Goal: Use online tool/utility: Utilize a website feature to perform a specific function

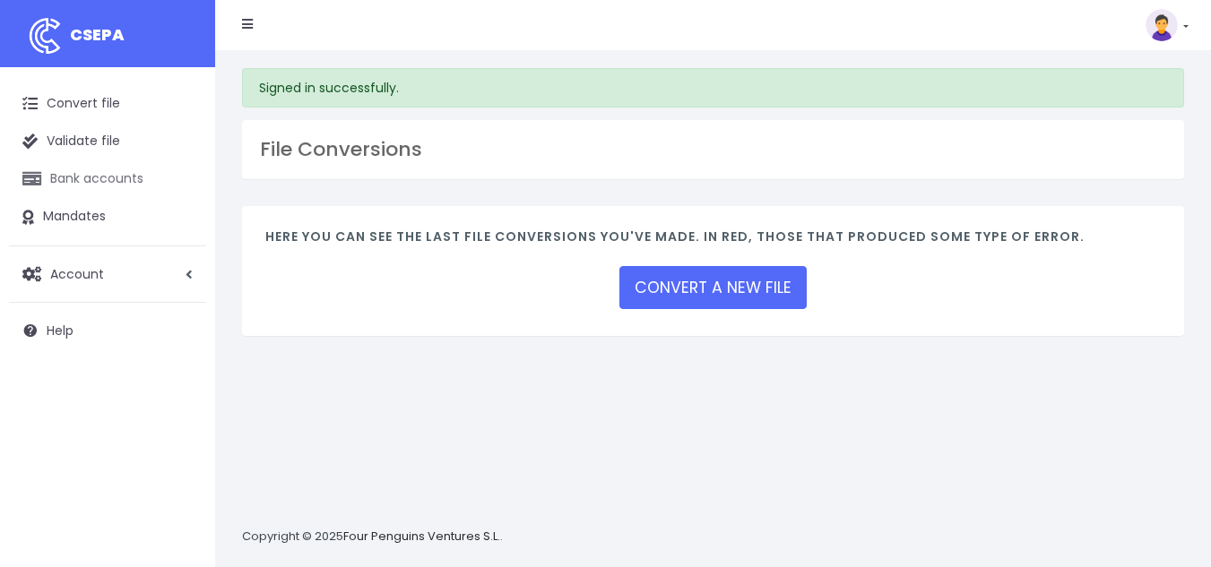
click at [137, 181] on link "Bank accounts" at bounding box center [107, 179] width 197 height 38
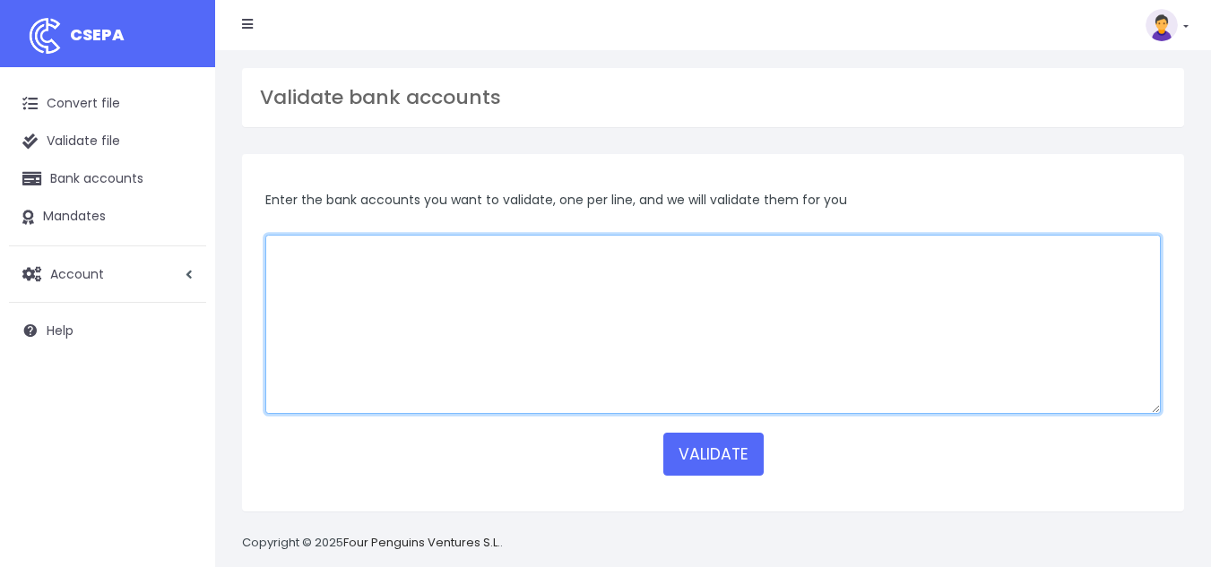
click at [563, 269] on textarea at bounding box center [712, 324] width 895 height 179
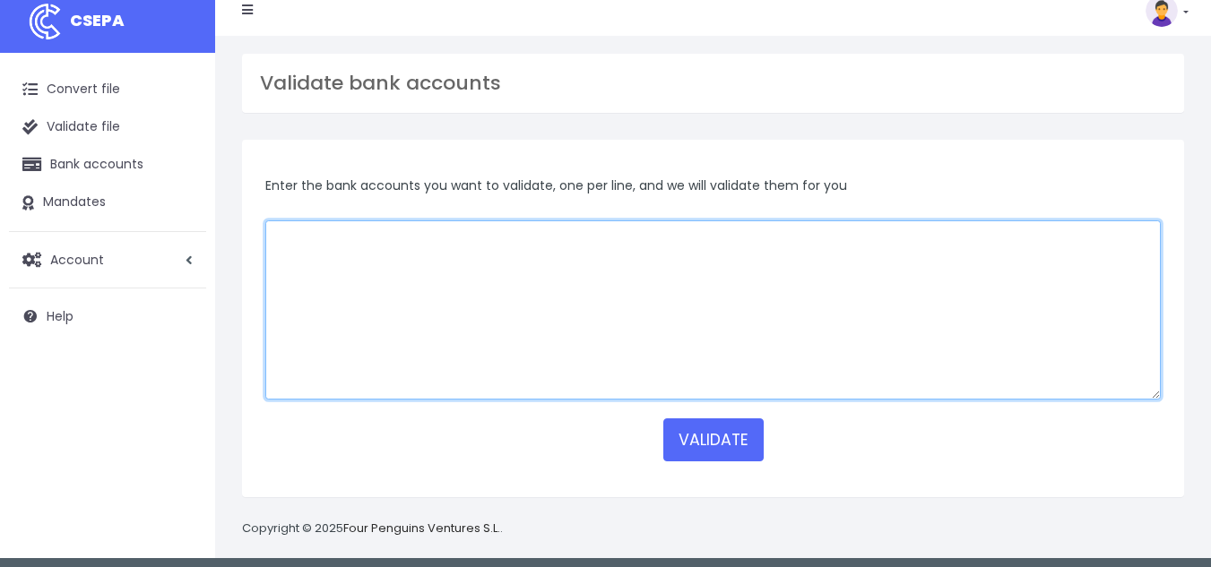
scroll to position [22, 0]
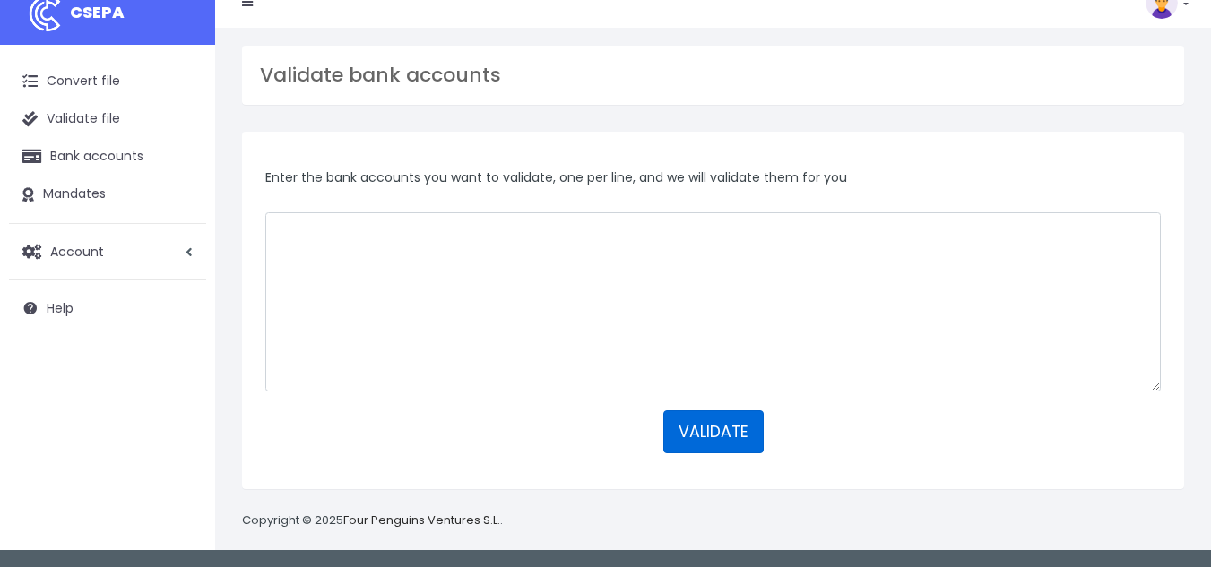
click at [710, 422] on button "VALIDATE" at bounding box center [713, 431] width 100 height 43
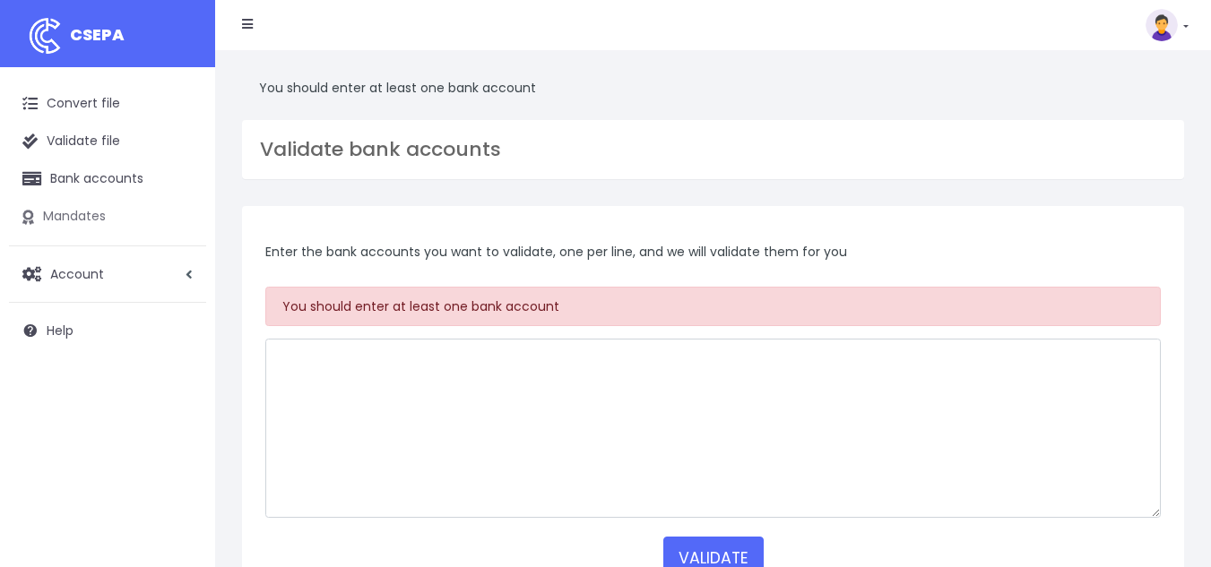
click at [114, 209] on link "Mandates" at bounding box center [107, 217] width 197 height 38
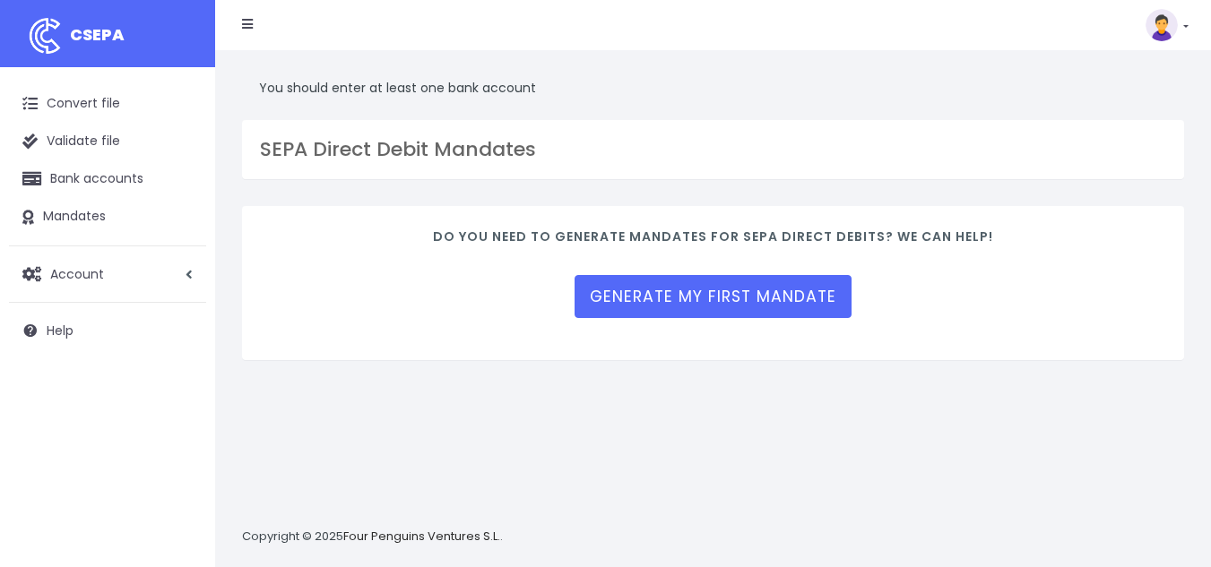
click at [103, 33] on span "CSEPA" at bounding box center [97, 34] width 55 height 22
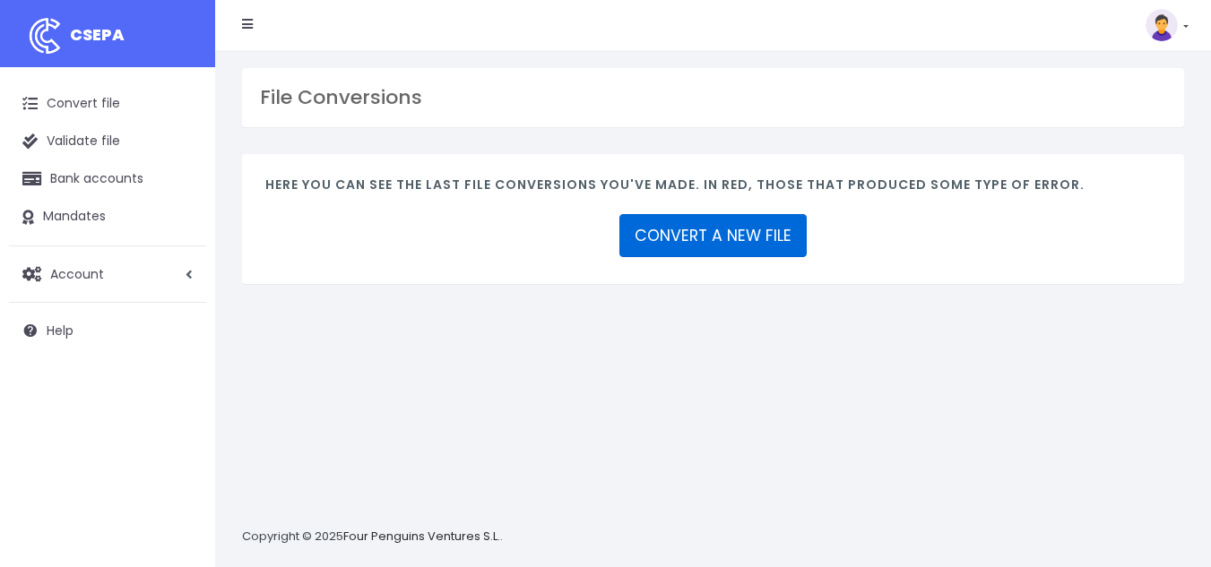
click at [692, 237] on link "CONVERT A NEW FILE" at bounding box center [712, 235] width 187 height 43
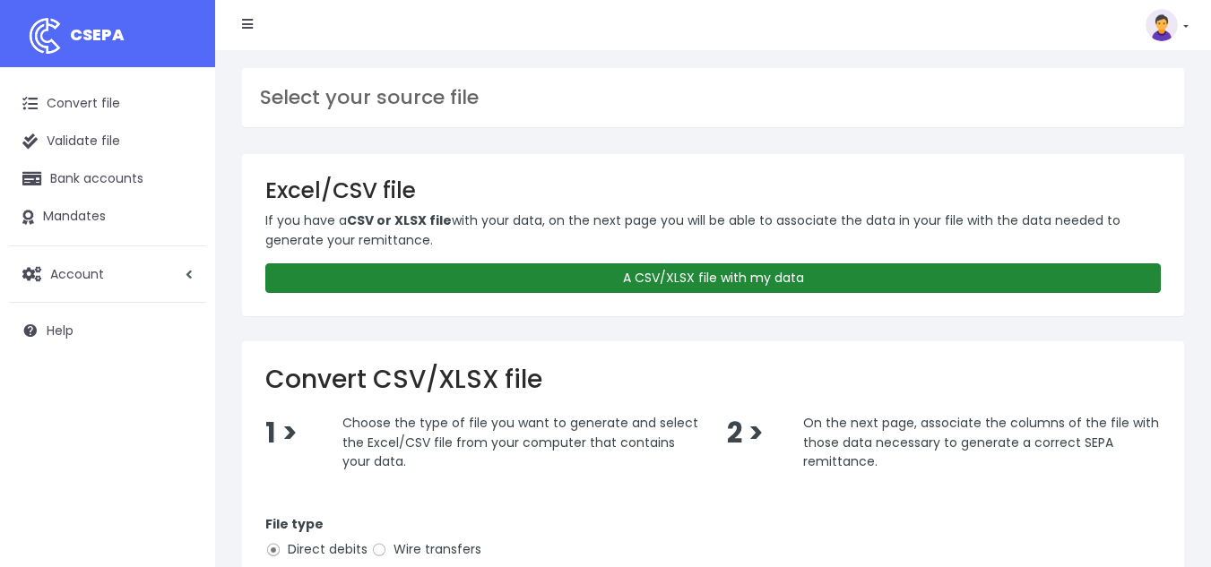
click at [732, 280] on link "A CSV/XLSX file with my data" at bounding box center [712, 278] width 895 height 30
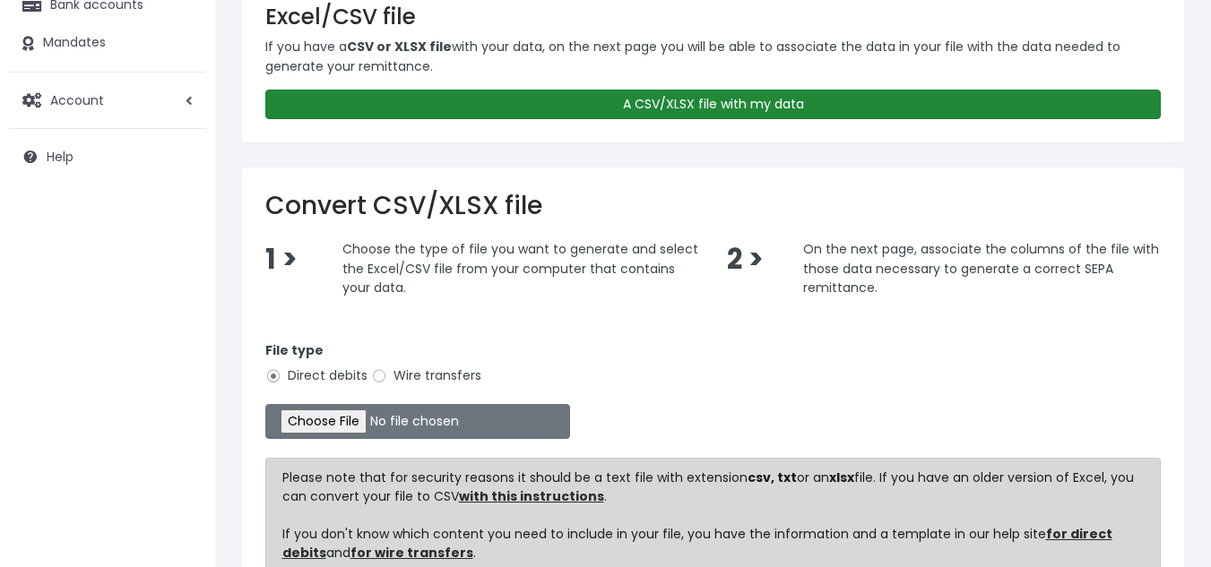
scroll to position [269, 0]
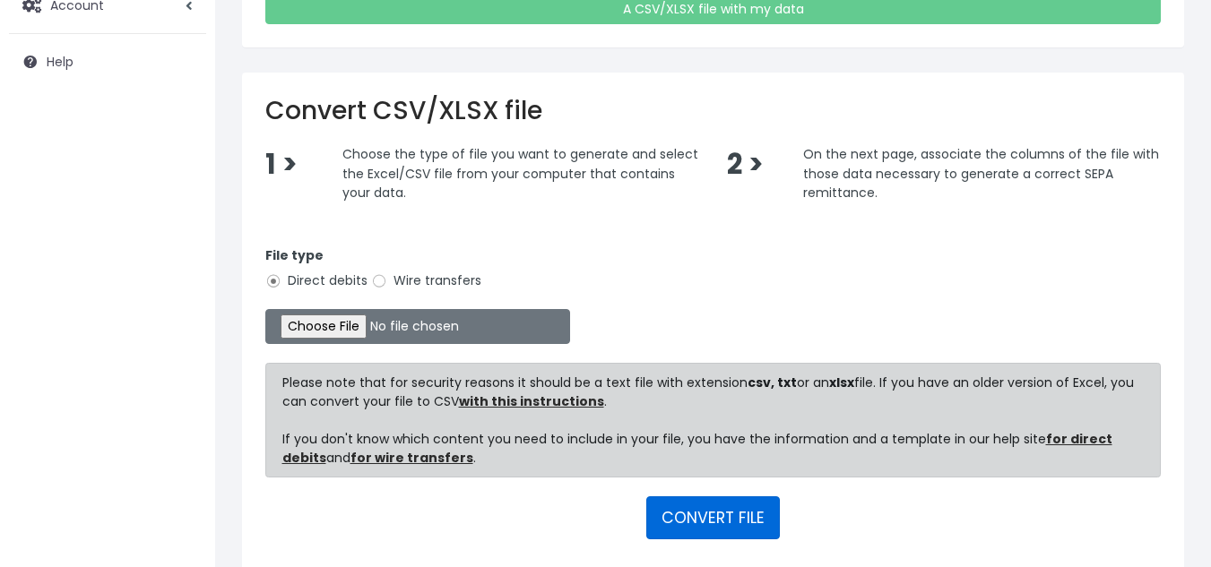
click at [720, 522] on button "CONVERT FILE" at bounding box center [713, 517] width 134 height 43
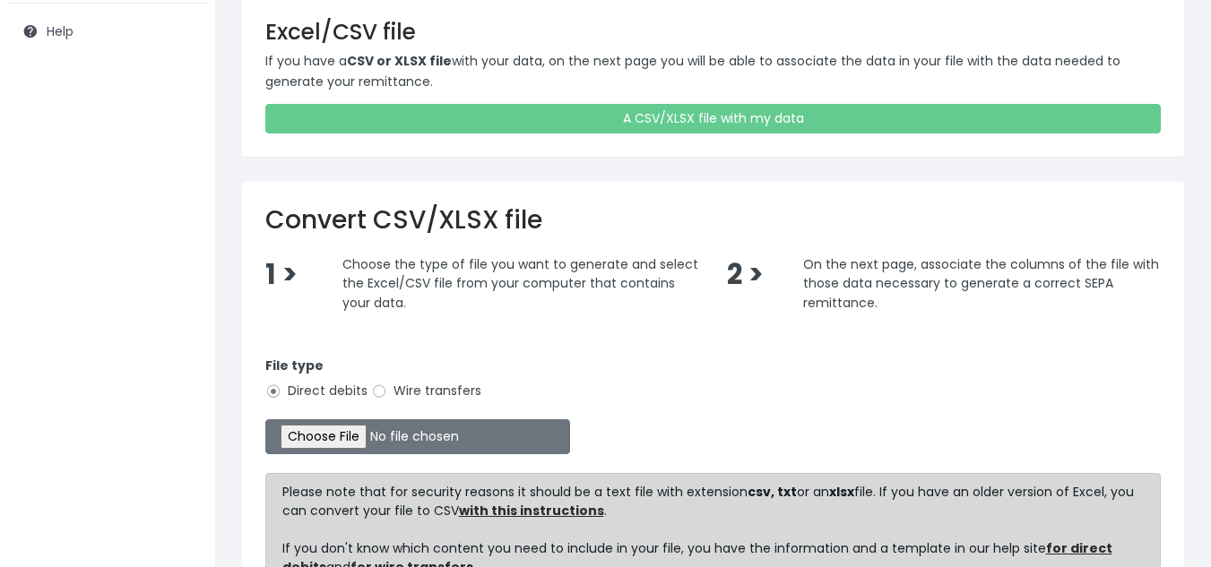
scroll to position [448, 0]
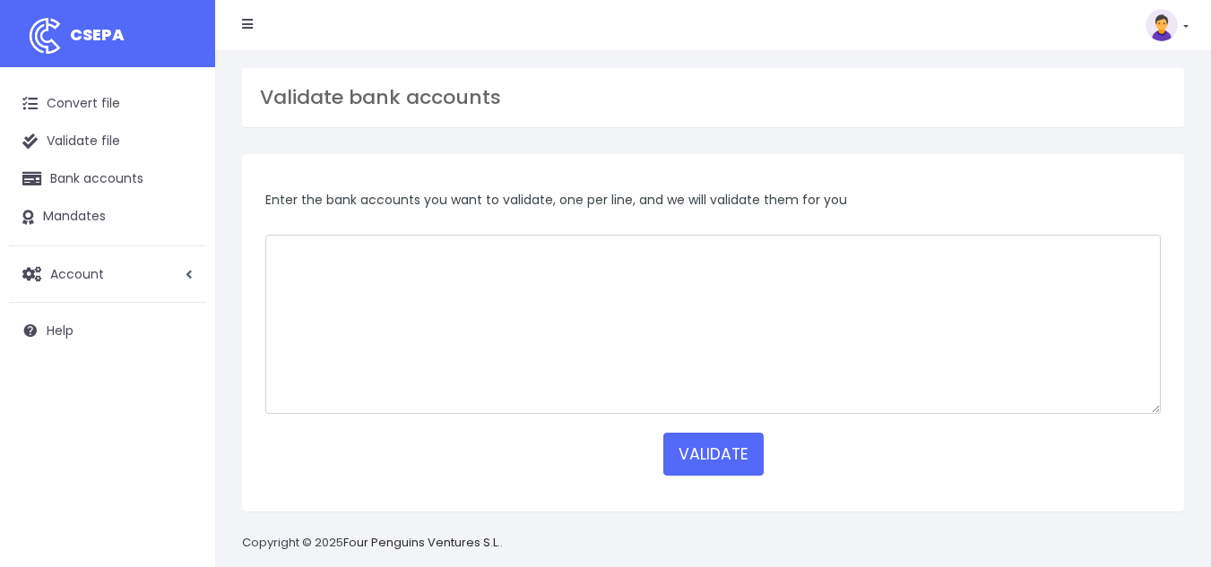
scroll to position [22, 0]
